Goal: Information Seeking & Learning: Check status

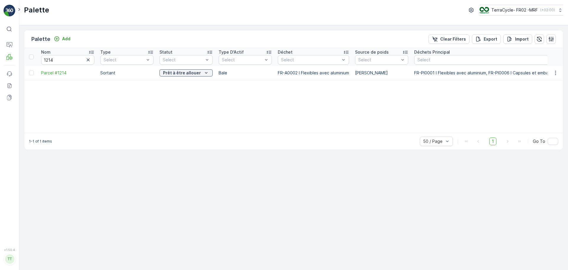
scroll to position [0, 727]
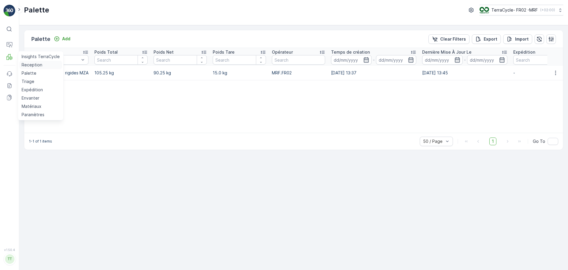
click at [29, 65] on p "Reception" at bounding box center [32, 65] width 21 height 6
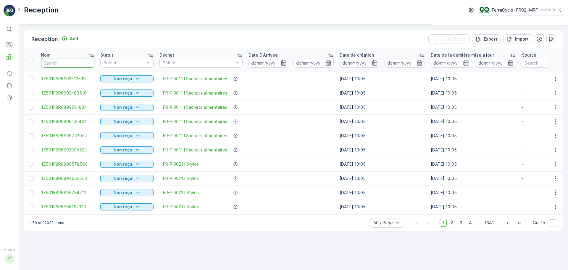
click at [78, 64] on input "text" at bounding box center [67, 62] width 53 height 9
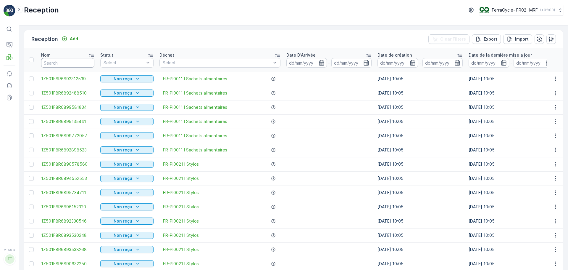
click at [66, 60] on input "text" at bounding box center [67, 62] width 53 height 9
paste input "1Z501F8R9198301362"
type input "1Z501F8R9198301362"
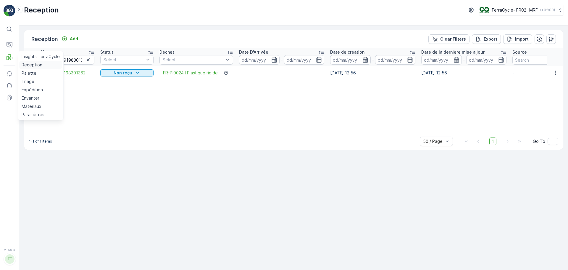
click at [29, 64] on p "Reception" at bounding box center [32, 65] width 21 height 6
click at [87, 60] on icon "button" at bounding box center [88, 60] width 6 height 6
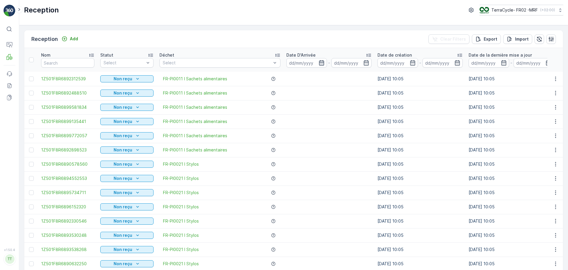
click at [319, 63] on icon "button" at bounding box center [321, 62] width 5 height 5
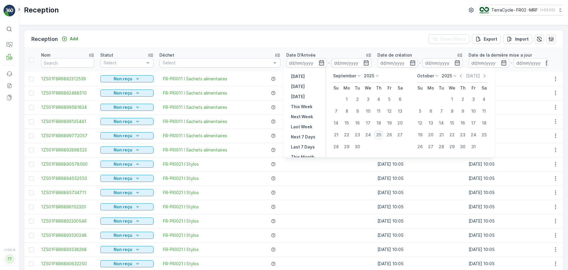
click at [377, 133] on div "25" at bounding box center [378, 134] width 9 height 9
type input "[DATE]"
click at [377, 133] on div "25" at bounding box center [378, 134] width 9 height 9
type input "[DATE]"
click at [222, 35] on div "Reception Add Clear Filters Export Import" at bounding box center [293, 39] width 539 height 18
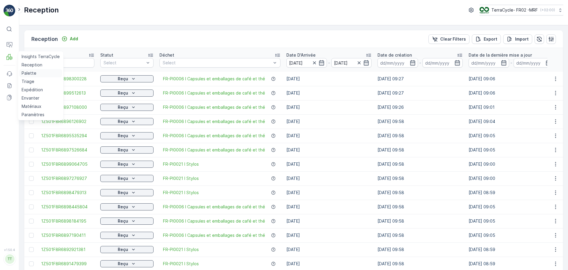
click at [33, 74] on p "Palette" at bounding box center [29, 73] width 15 height 6
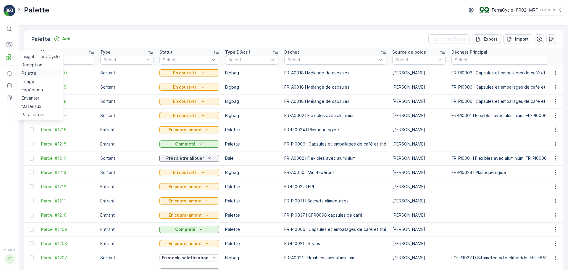
click at [28, 72] on p "Palette" at bounding box center [29, 73] width 15 height 6
click at [31, 79] on p "Triage" at bounding box center [28, 81] width 13 height 6
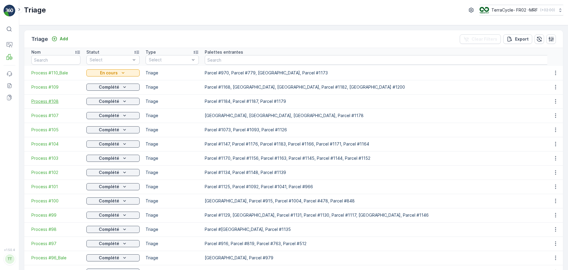
click at [38, 99] on span "Process #108" at bounding box center [55, 101] width 49 height 6
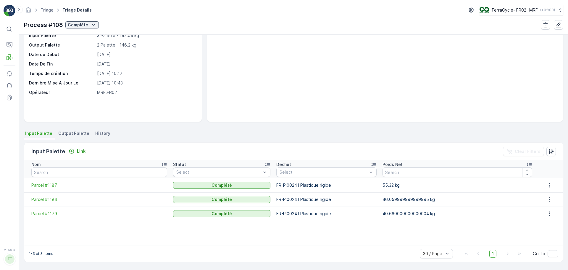
scroll to position [36, 0]
click at [39, 212] on span "Parcel #1179" at bounding box center [99, 213] width 136 height 6
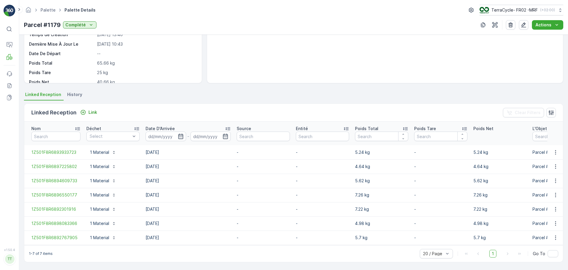
scroll to position [78, 0]
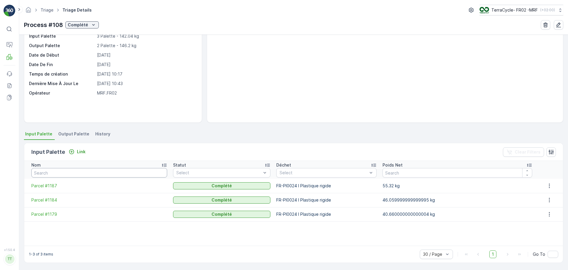
scroll to position [36, 0]
click at [47, 201] on span "Parcel #1184" at bounding box center [99, 199] width 136 height 6
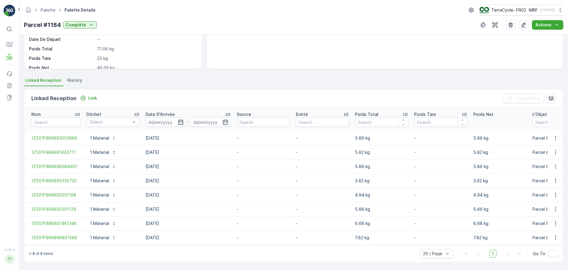
scroll to position [92, 0]
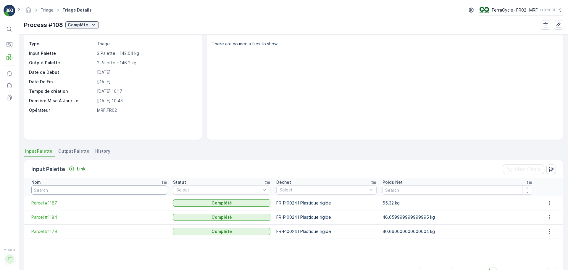
scroll to position [36, 0]
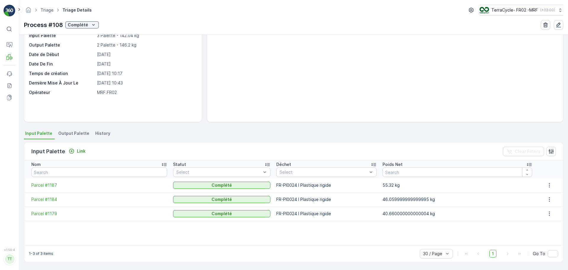
click at [54, 191] on td "Parcel #1187" at bounding box center [97, 185] width 146 height 14
click at [52, 186] on span "Parcel #1187" at bounding box center [99, 185] width 136 height 6
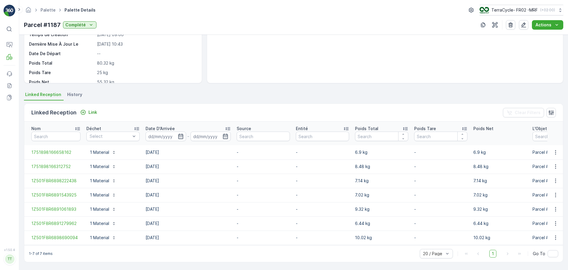
scroll to position [78, 0]
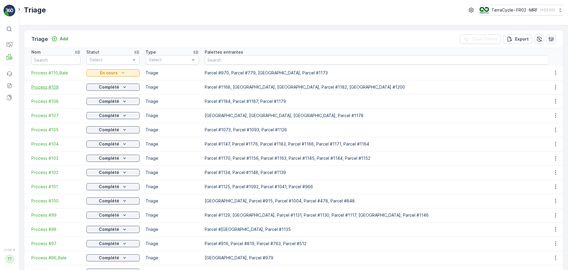
click at [54, 87] on span "Process #109" at bounding box center [55, 87] width 49 height 6
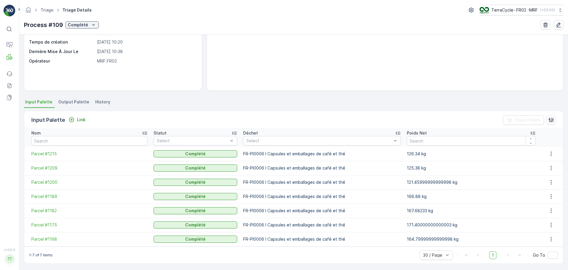
scroll to position [69, 0]
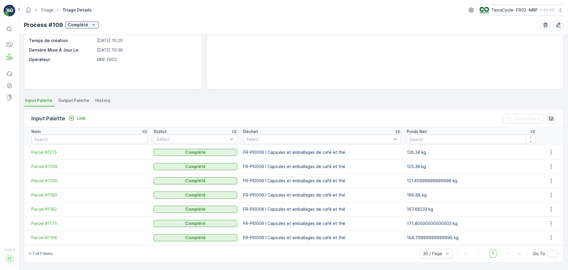
click at [68, 100] on span "Output Palette" at bounding box center [73, 100] width 31 height 6
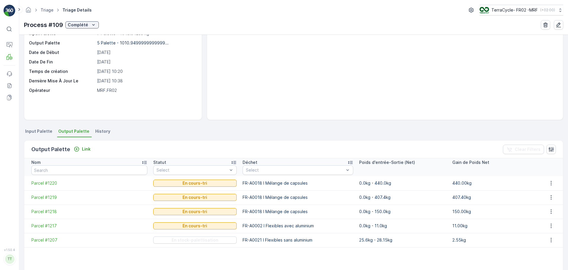
scroll to position [89, 0]
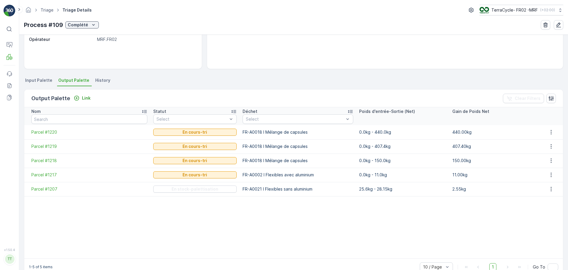
click at [41, 78] on span "Input Palette" at bounding box center [38, 80] width 27 height 6
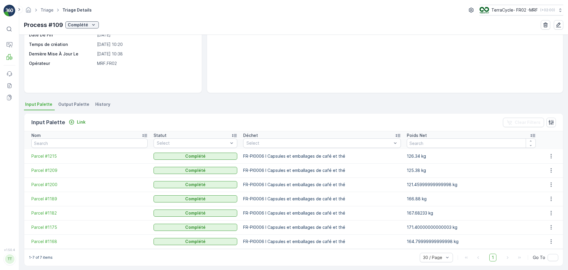
scroll to position [69, 0]
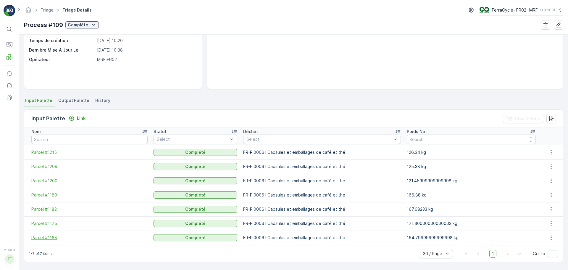
click at [48, 237] on span "Parcel #1168" at bounding box center [89, 237] width 116 height 6
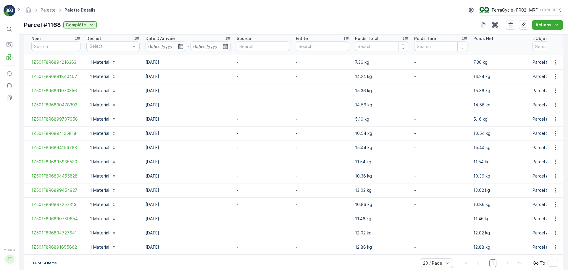
scroll to position [177, 0]
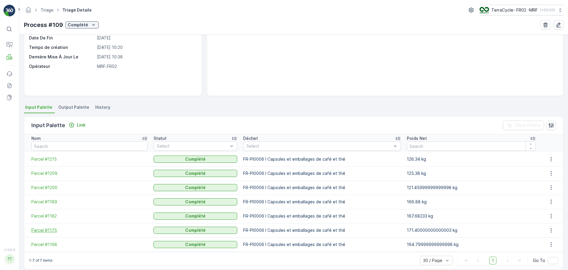
scroll to position [69, 0]
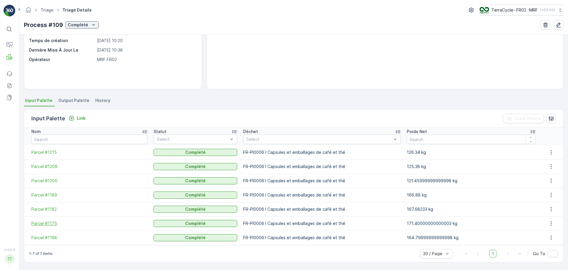
click at [44, 224] on span "Parcel #1175" at bounding box center [89, 223] width 116 height 6
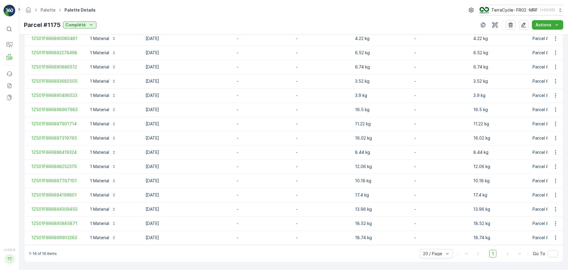
scroll to position [205, 0]
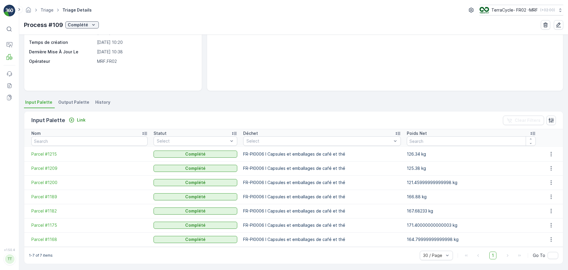
scroll to position [69, 0]
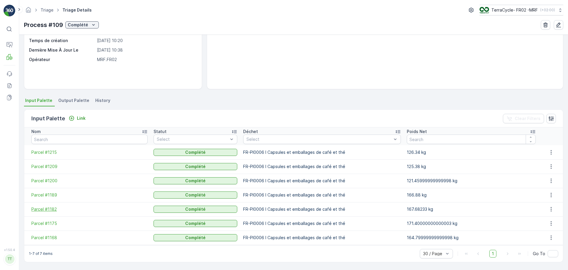
click at [50, 209] on span "Parcel #1182" at bounding box center [89, 209] width 116 height 6
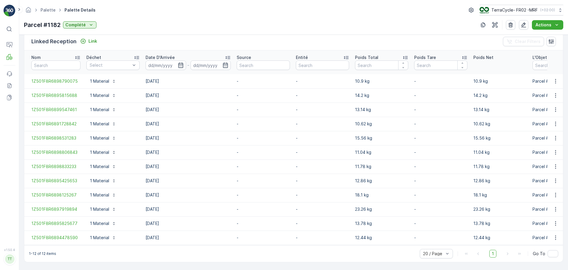
scroll to position [149, 0]
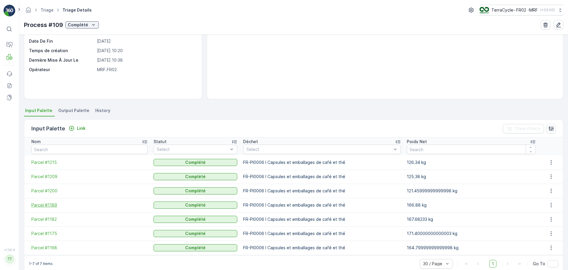
scroll to position [69, 0]
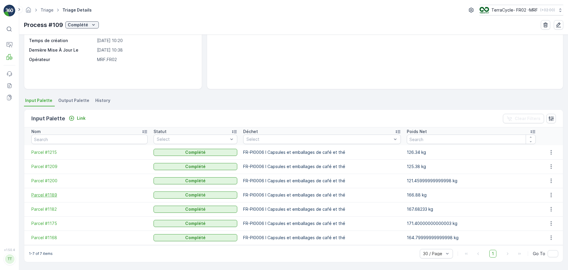
click at [51, 198] on td "Parcel #1189" at bounding box center [87, 195] width 126 height 14
click at [51, 196] on span "Parcel #1189" at bounding box center [89, 195] width 116 height 6
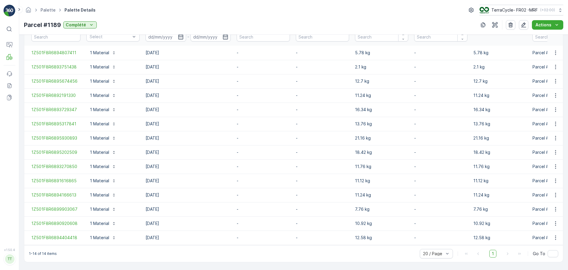
scroll to position [177, 0]
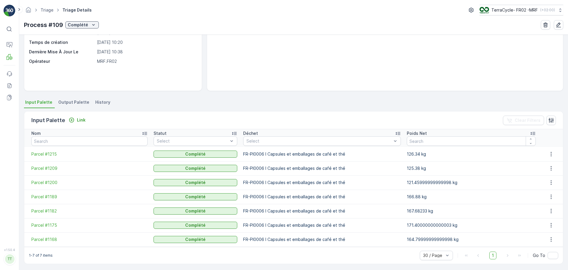
scroll to position [69, 0]
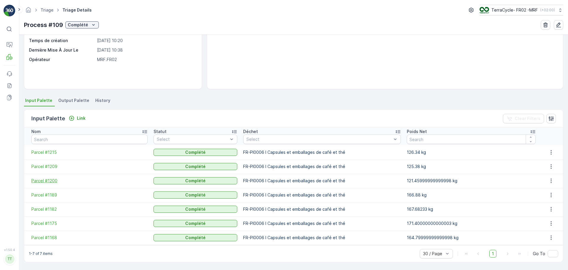
click at [48, 180] on span "Parcel #1200" at bounding box center [89, 181] width 116 height 6
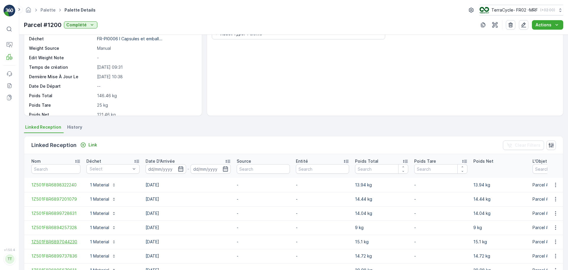
scroll to position [92, 0]
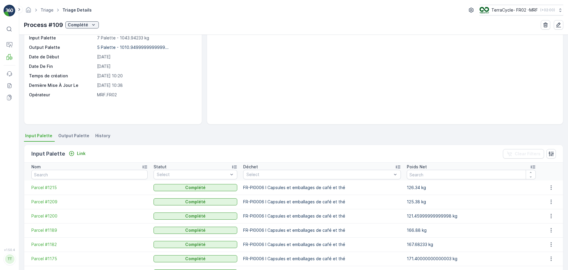
scroll to position [69, 0]
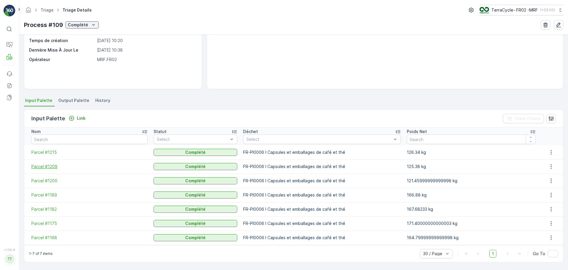
click at [45, 168] on span "Parcel #1209" at bounding box center [89, 166] width 116 height 6
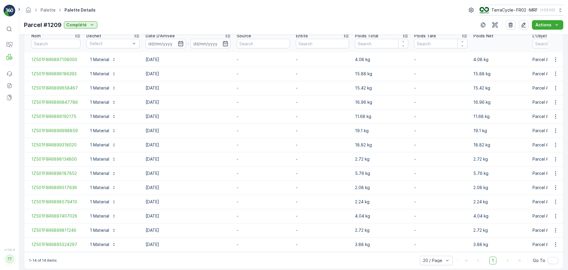
scroll to position [177, 0]
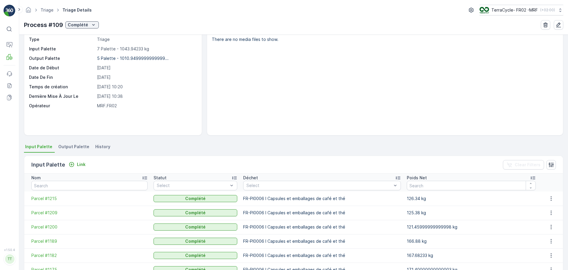
scroll to position [69, 0]
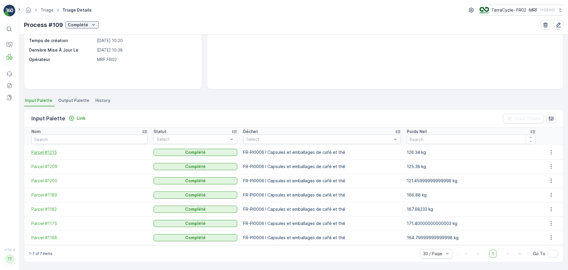
click at [47, 150] on span "Parcel #1215" at bounding box center [89, 152] width 116 height 6
